Goal: Task Accomplishment & Management: Complete application form

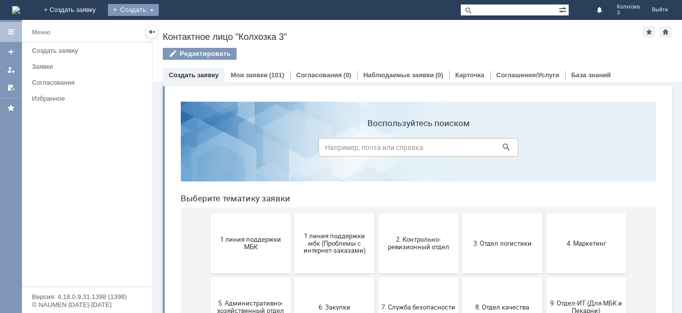
click at [159, 10] on div "Создать" at bounding box center [133, 10] width 51 height 12
click at [186, 25] on link "Заявка" at bounding box center [148, 30] width 76 height 12
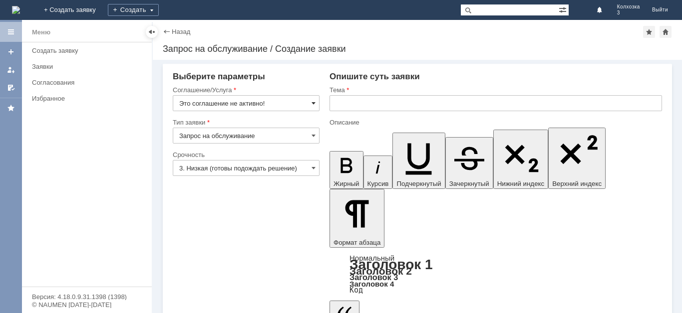
click at [315, 105] on span at bounding box center [313, 103] width 4 height 8
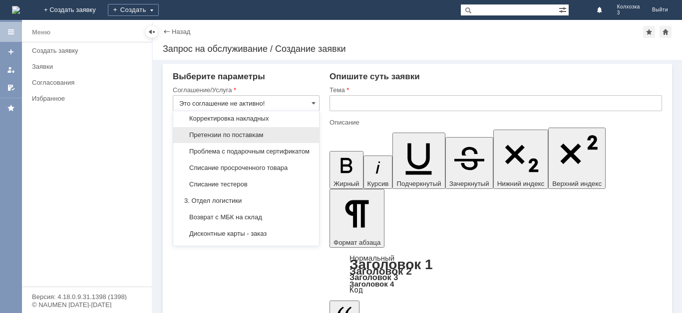
scroll to position [250, 0]
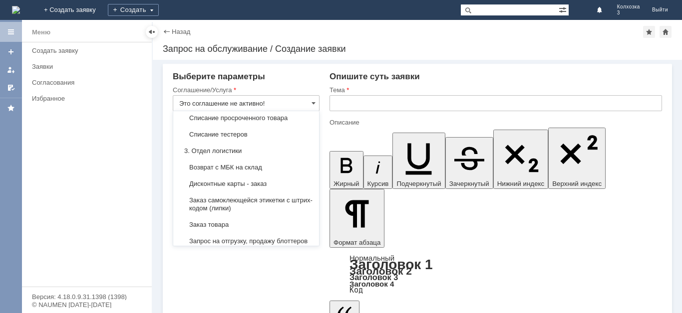
click at [261, 188] on span "Дисконтные карты - заказ" at bounding box center [246, 184] width 134 height 8
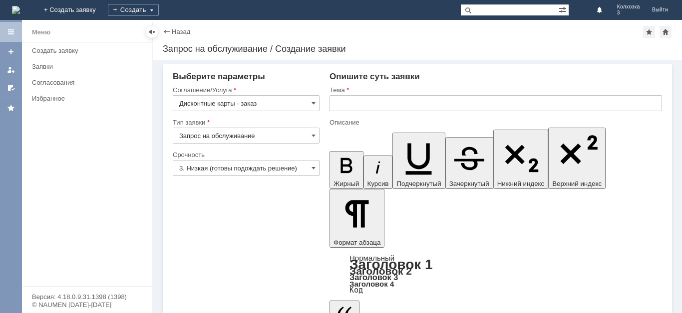
type input "Дисконтные карты - заказ"
click at [314, 167] on span at bounding box center [313, 168] width 4 height 8
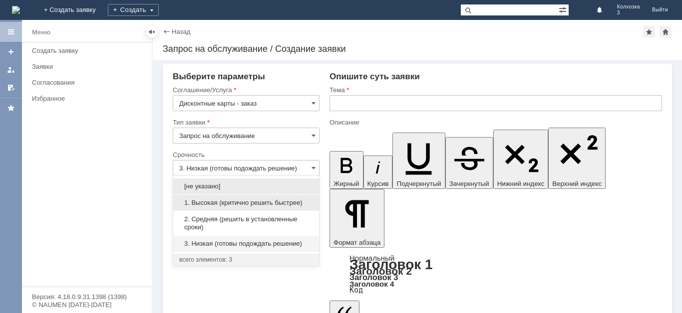
click at [224, 202] on span "1. Высокая (критично решить быстрее)" at bounding box center [246, 203] width 134 height 8
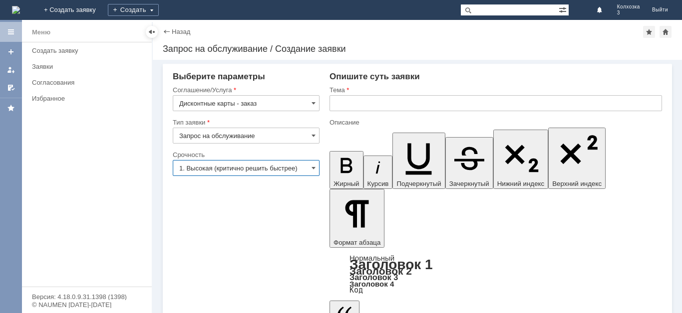
type input "1. Высокая (критично решить быстрее)"
click at [368, 101] on input "text" at bounding box center [495, 103] width 332 height 16
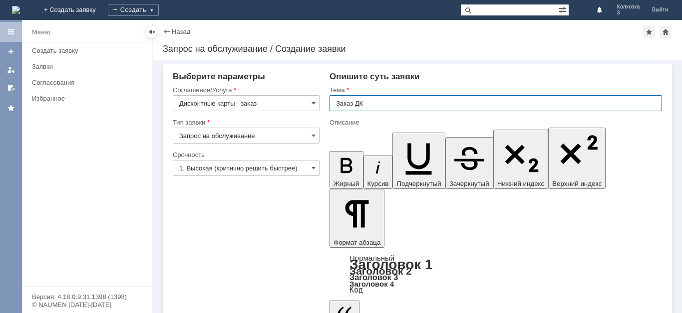
type input "Заказ ДК"
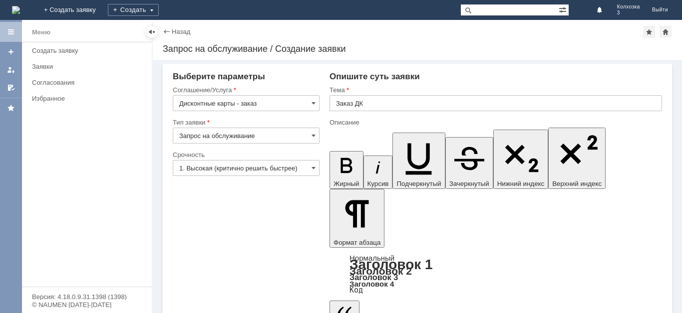
click at [159, 9] on div "Создать" at bounding box center [133, 10] width 51 height 12
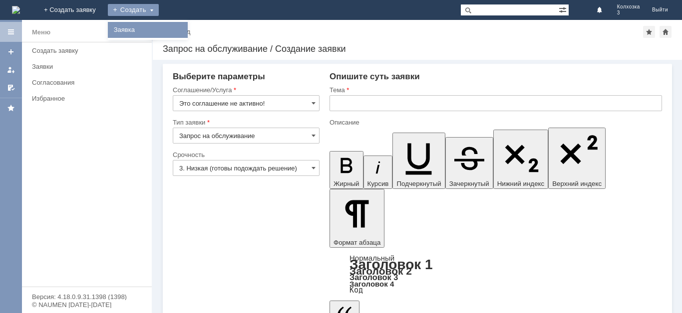
click at [182, 28] on link "Заявка" at bounding box center [148, 30] width 76 height 12
click at [311, 102] on span at bounding box center [313, 103] width 4 height 8
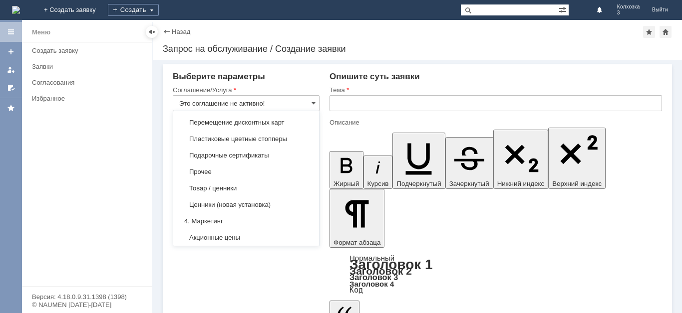
scroll to position [538, 0]
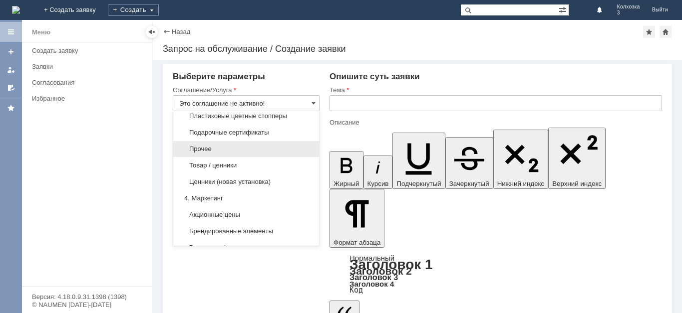
click at [218, 153] on span "Прочее" at bounding box center [246, 149] width 134 height 8
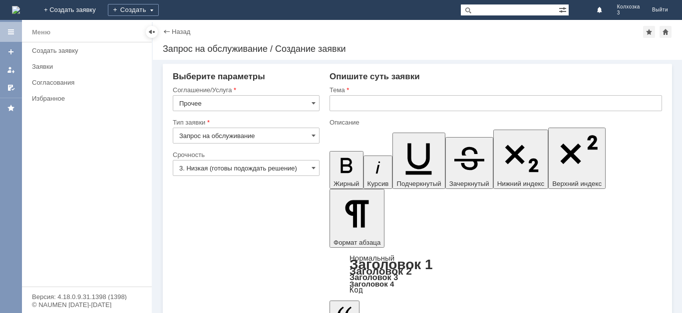
type input "Прочее"
click at [311, 169] on span at bounding box center [313, 168] width 4 height 8
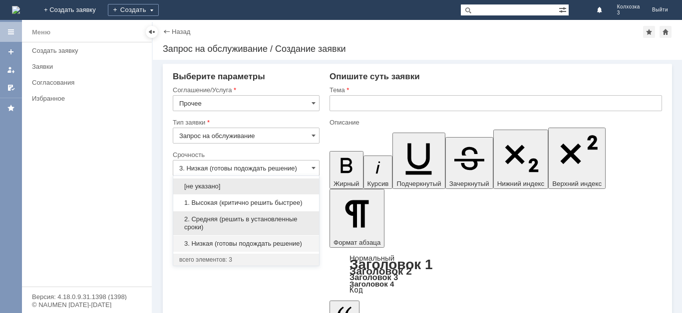
click at [234, 215] on div "2. Средняя (решить в установленные сроки)" at bounding box center [246, 224] width 146 height 24
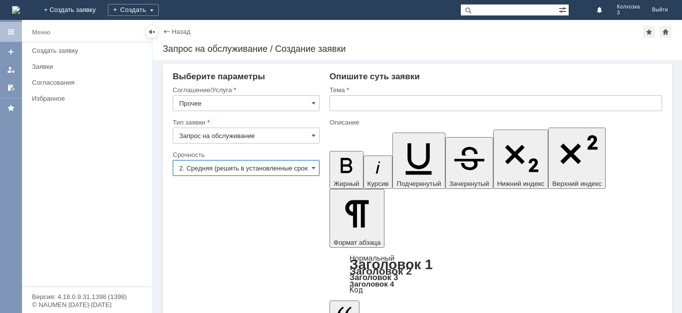
type input "2. Средняя (решить в установленные сроки)"
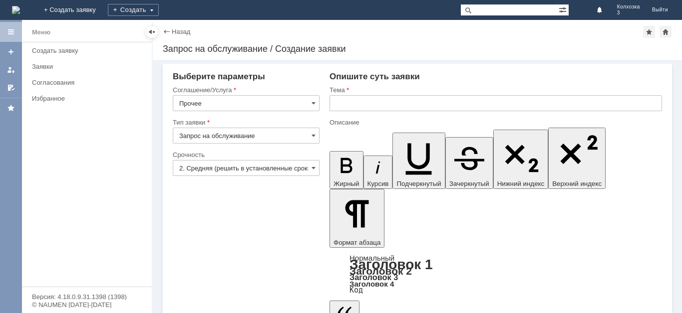
click at [368, 104] on input "text" at bounding box center [495, 103] width 332 height 16
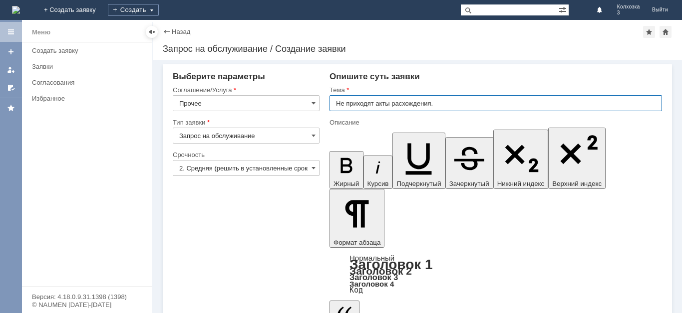
type input "Не приходят акты расхождения."
